Goal: Information Seeking & Learning: Learn about a topic

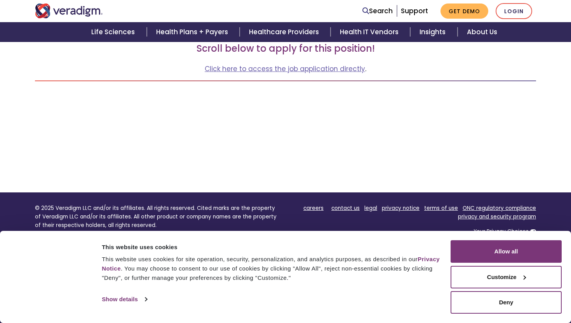
scroll to position [157, 0]
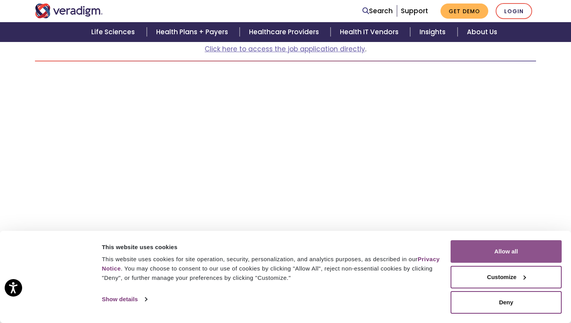
click at [475, 242] on button "Allow all" at bounding box center [506, 251] width 111 height 23
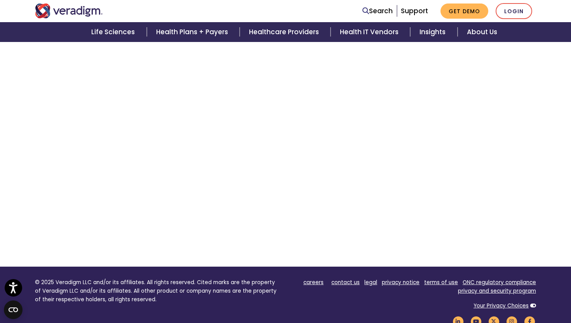
scroll to position [1628, 0]
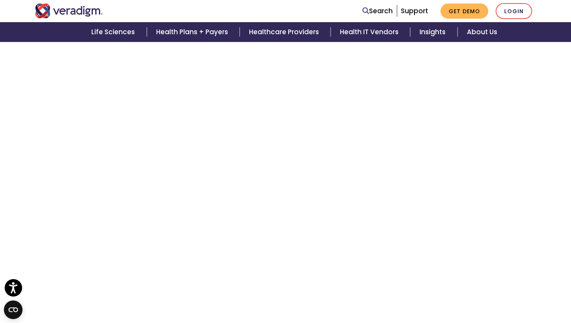
scroll to position [718, 0]
